Goal: Task Accomplishment & Management: Use online tool/utility

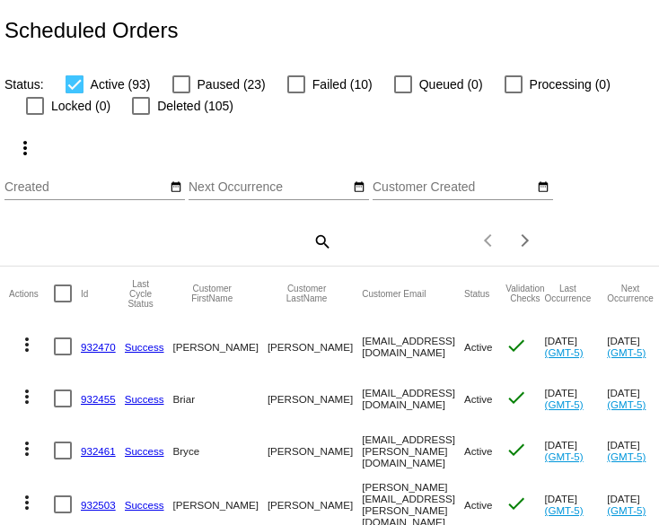
click at [321, 254] on mat-icon "search" at bounding box center [321, 241] width 22 height 28
click at [166, 245] on input "Search" at bounding box center [167, 238] width 327 height 14
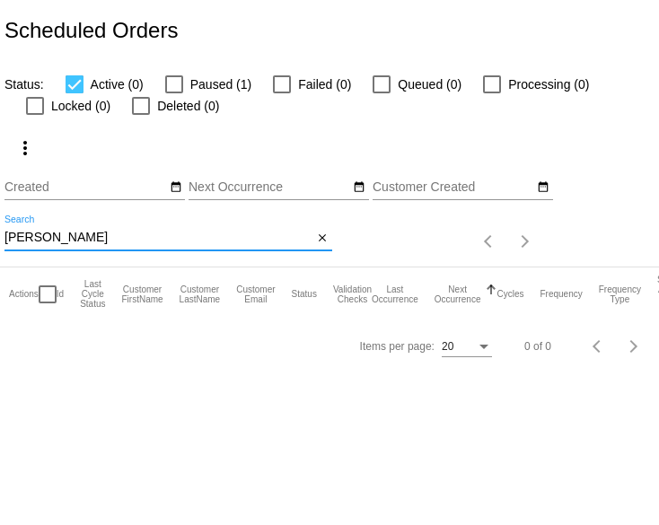
type input "[PERSON_NAME]"
click at [193, 83] on label "Paused (1)" at bounding box center [208, 85] width 86 height 22
click at [174, 93] on input "Paused (1)" at bounding box center [173, 93] width 1 height 1
checkbox input "true"
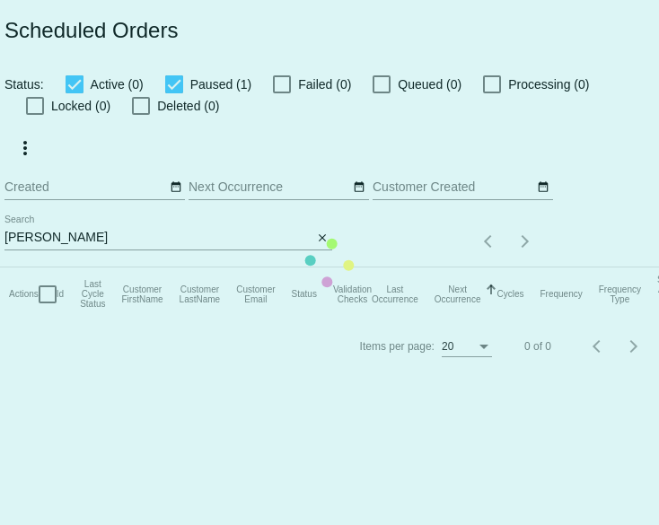
click at [90, 91] on label "Active (0)" at bounding box center [104, 85] width 78 height 22
click at [74, 93] on input "Active (0)" at bounding box center [74, 93] width 1 height 1
checkbox input "false"
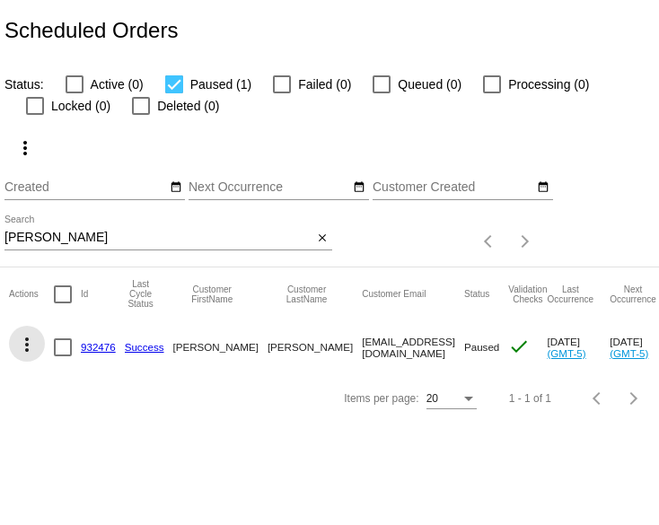
click at [28, 355] on mat-icon "more_vert" at bounding box center [27, 345] width 22 height 22
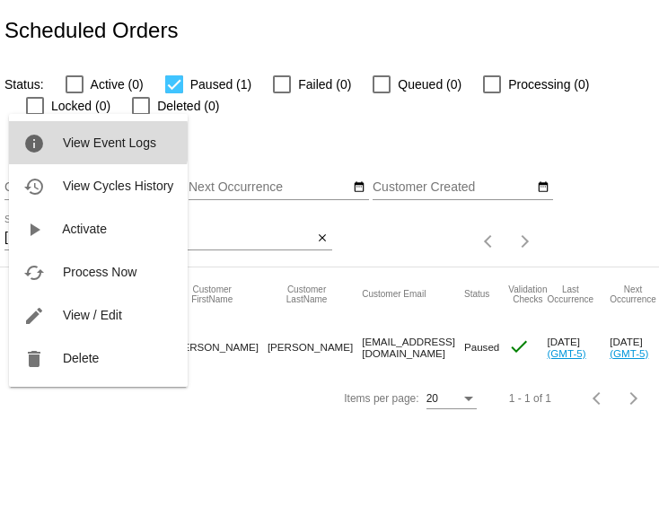
click at [96, 142] on span "View Event Logs" at bounding box center [109, 142] width 93 height 14
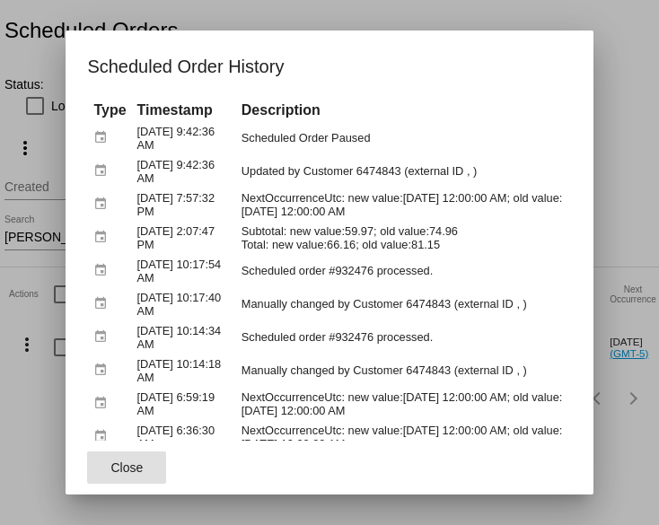
click at [127, 458] on button "Close" at bounding box center [126, 467] width 79 height 32
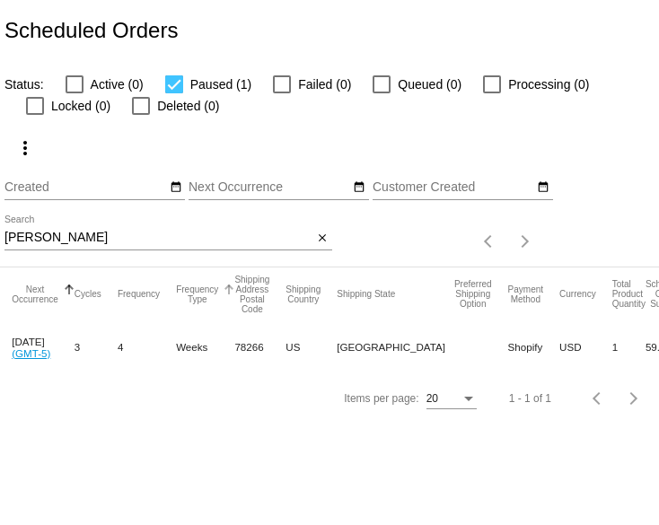
scroll to position [0, 728]
